Goal: Transaction & Acquisition: Download file/media

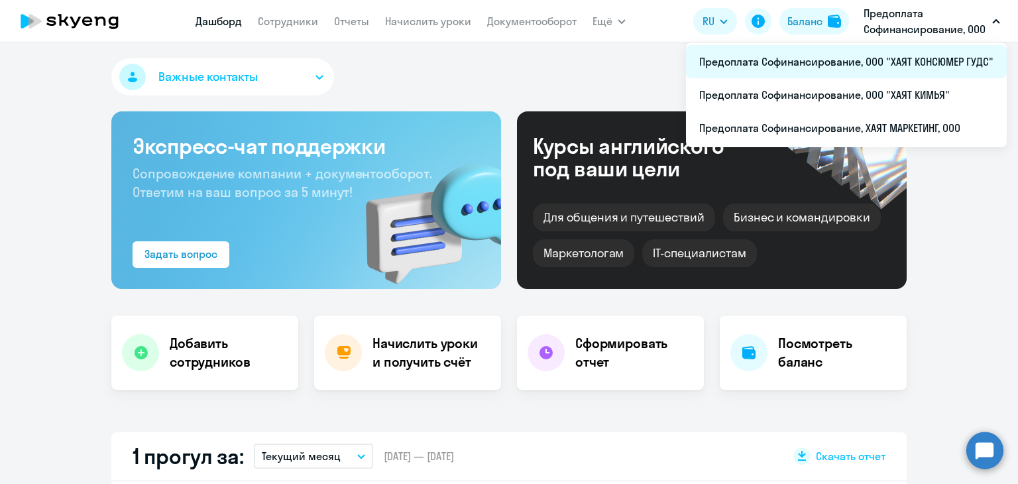
click at [854, 62] on li "Предоплата Софинансирование, ООО "ХАЯТ КОНСЮМЕР ГУДС"" at bounding box center [846, 61] width 321 height 33
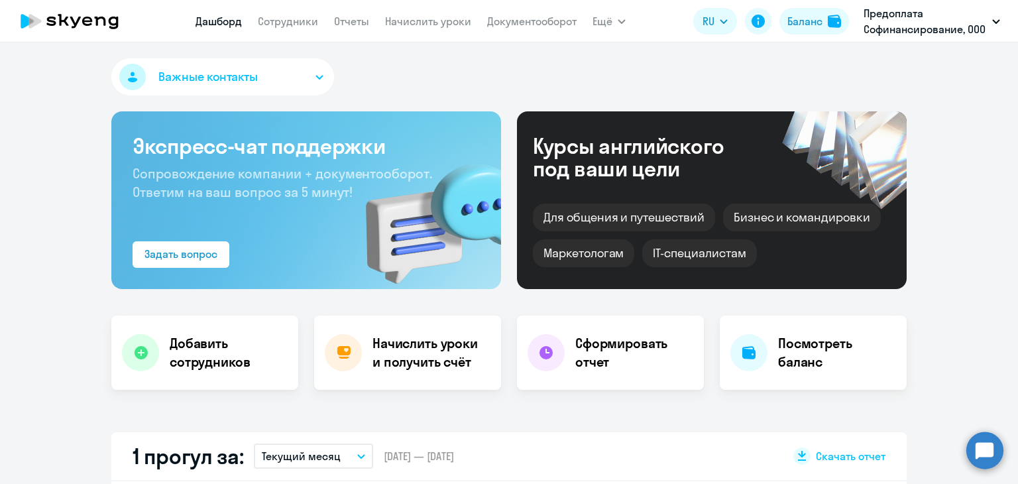
click at [519, 28] on app-menu-item-link "Документооборот" at bounding box center [531, 21] width 89 height 17
click at [524, 20] on link "Документооборот" at bounding box center [531, 21] width 89 height 13
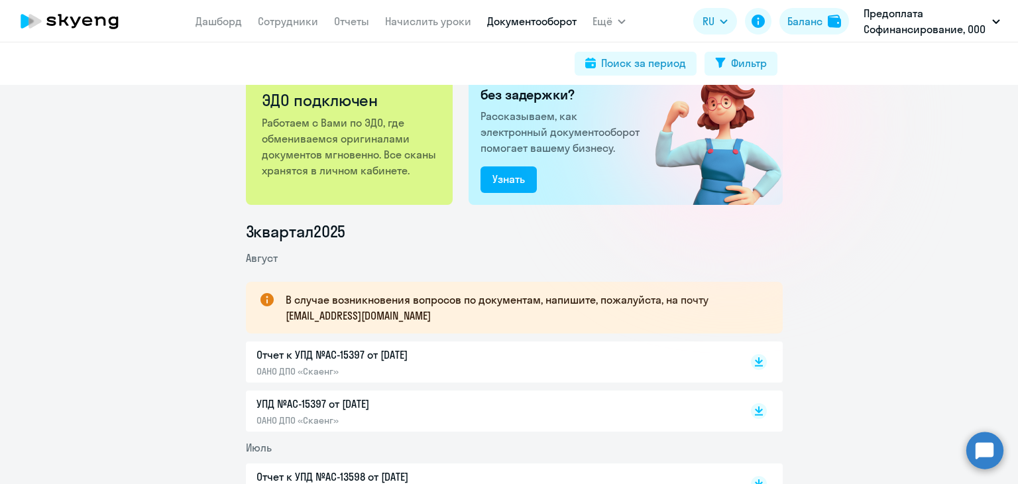
scroll to position [199, 0]
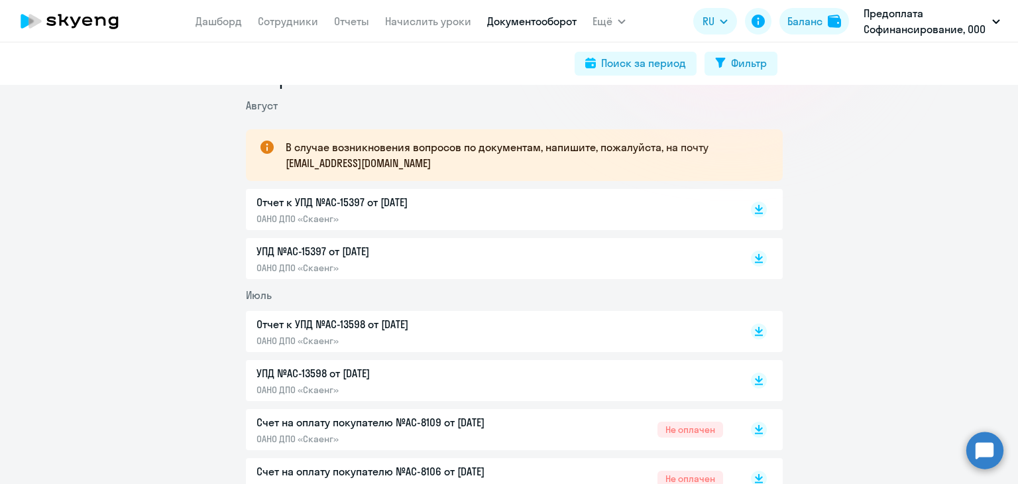
click at [317, 249] on p "УПД №AC-15397 от [DATE]" at bounding box center [395, 251] width 278 height 16
click at [751, 206] on rect at bounding box center [759, 209] width 16 height 16
click at [751, 258] on rect at bounding box center [759, 258] width 16 height 16
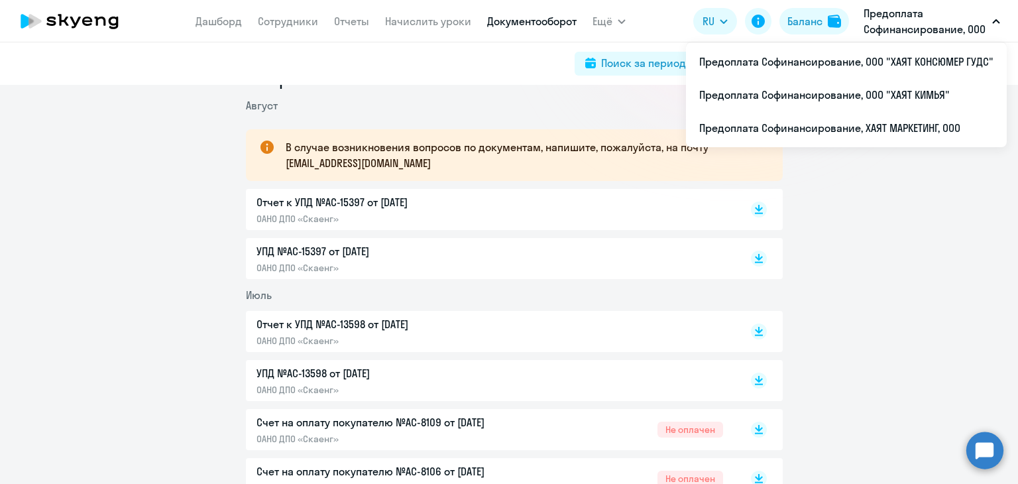
click at [912, 21] on p "Предоплата Софинансирование, ООО "ХАЯТ КОНСЮМЕР ГУДС"" at bounding box center [924, 21] width 123 height 32
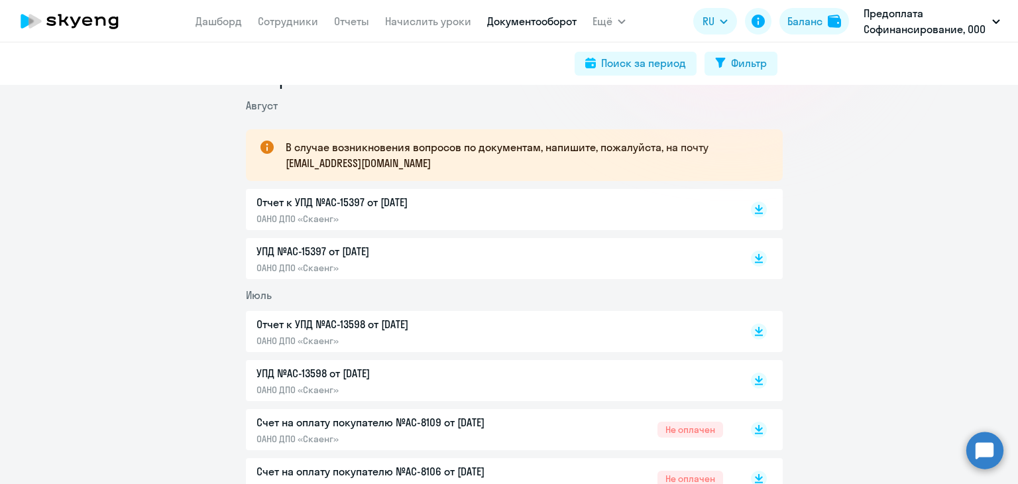
click at [989, 20] on button "Предоплата Софинансирование, ООО "ХАЯТ КОНСЮМЕР ГУДС"" at bounding box center [932, 21] width 150 height 32
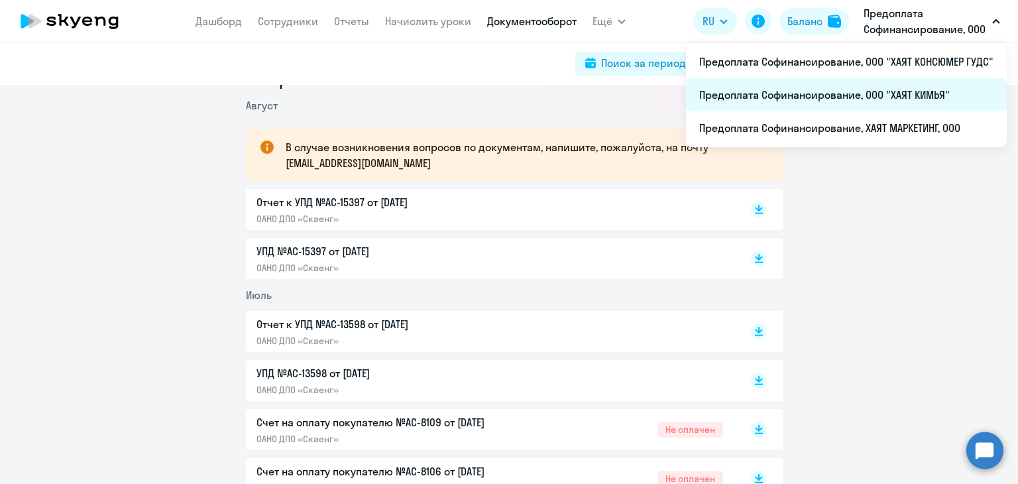
click at [926, 89] on li "Предоплата Софинансирование, ООО "ХАЯТ КИМЬЯ"" at bounding box center [846, 94] width 321 height 33
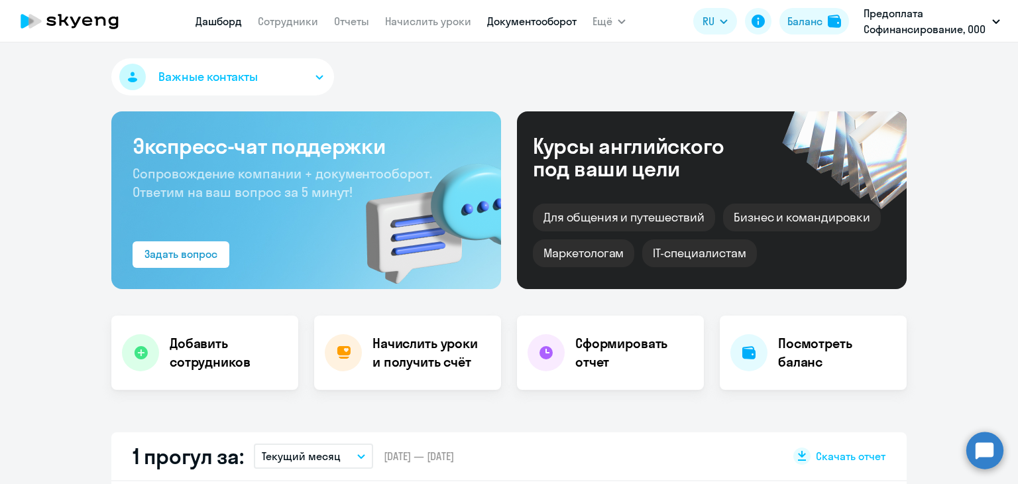
click at [519, 20] on link "Документооборот" at bounding box center [531, 21] width 89 height 13
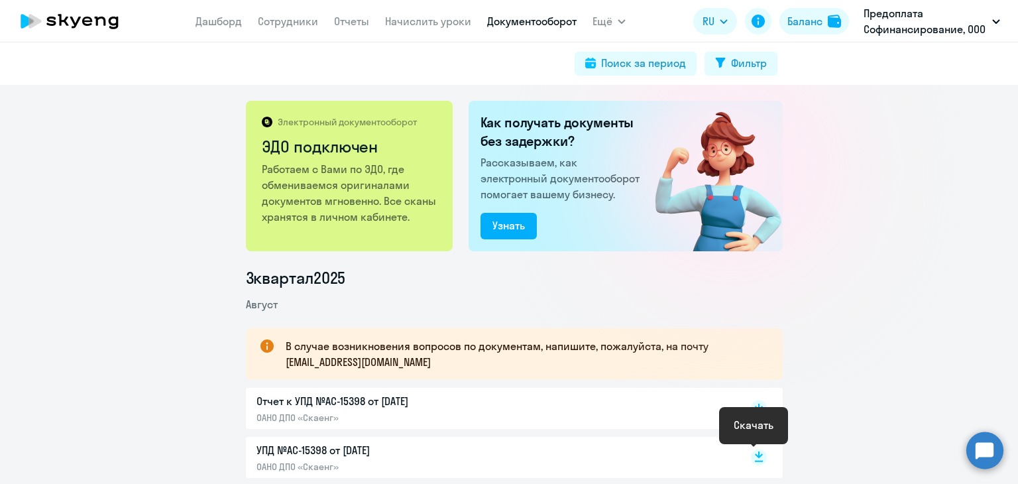
click at [755, 451] on icon at bounding box center [759, 454] width 8 height 7
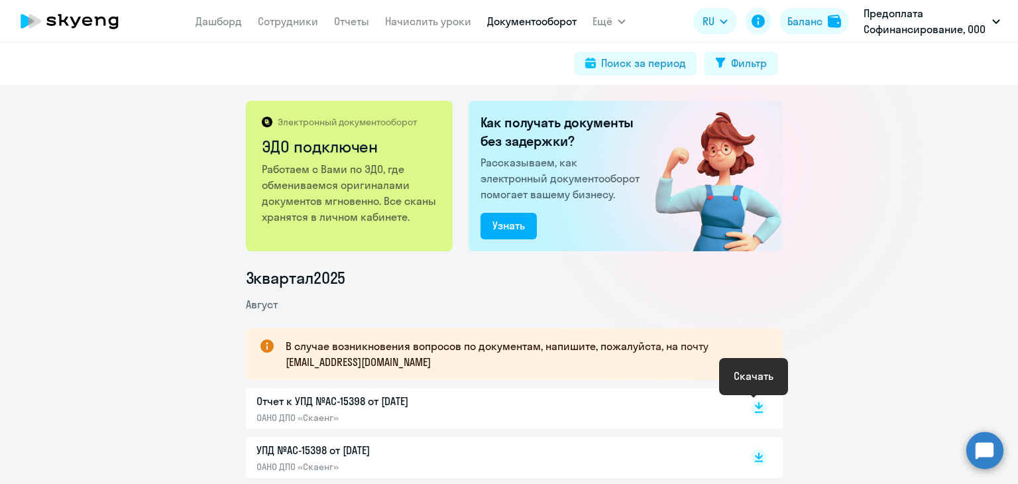
click at [755, 408] on icon at bounding box center [759, 405] width 8 height 7
